Goal: Browse casually

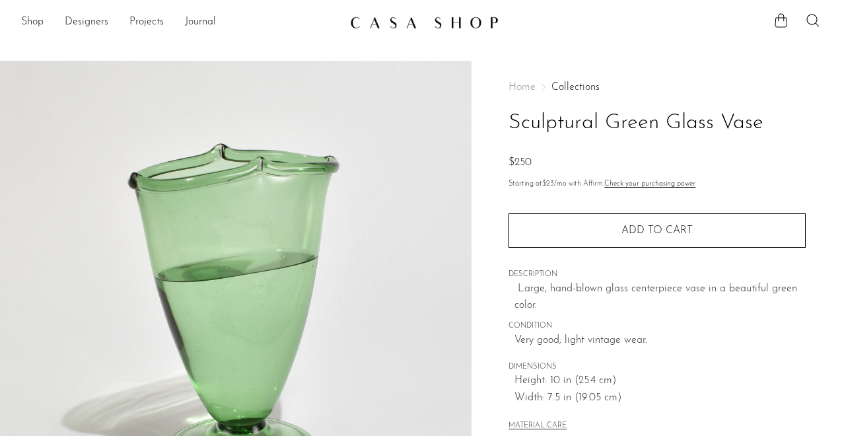
click at [435, 23] on img at bounding box center [424, 22] width 149 height 13
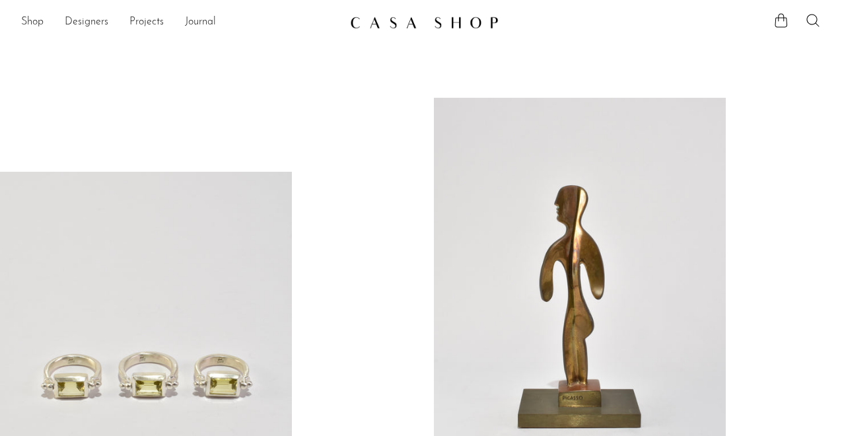
click at [487, 161] on link at bounding box center [580, 303] width 292 height 410
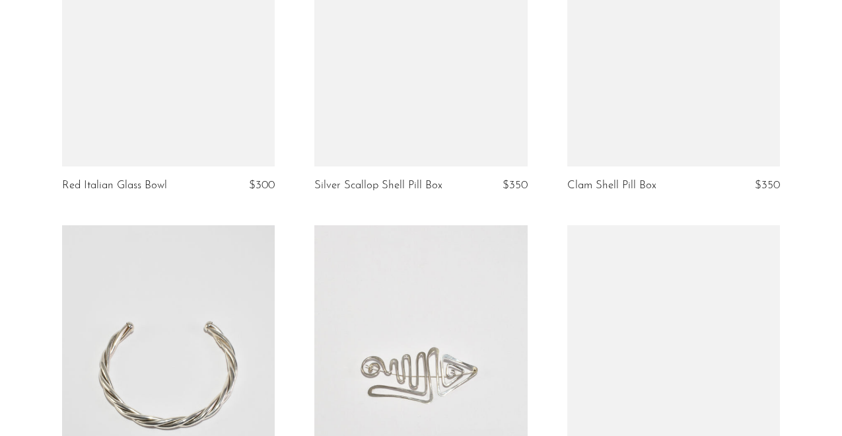
scroll to position [2324, 0]
